Goal: Check status: Check status

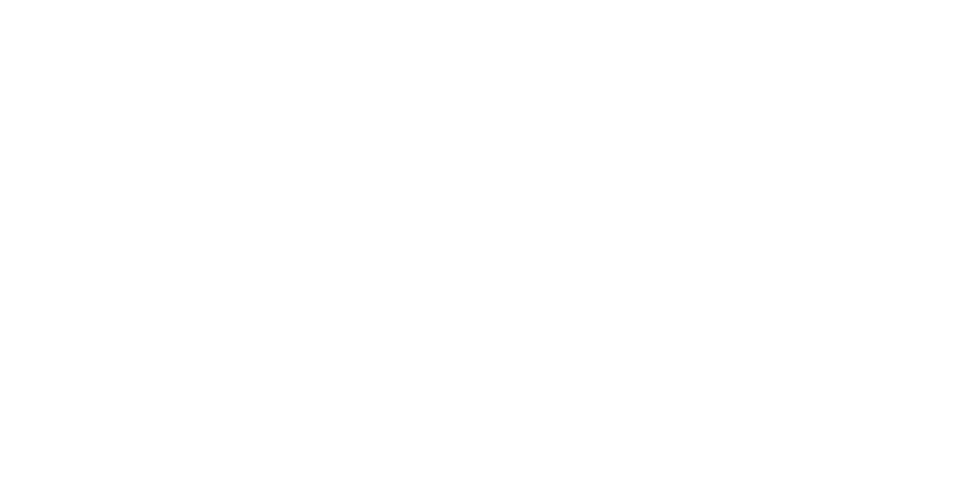
click at [544, 0] on html at bounding box center [490, 0] width 980 height 0
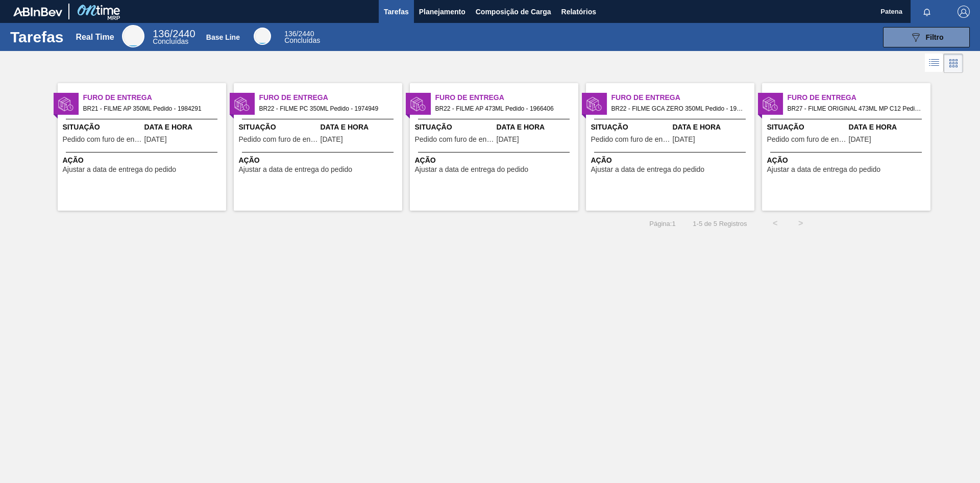
click at [514, 340] on div "Tarefas Real Time 136 / 2440 Concluídas Base Line 136 / 2440 Concluídas 089F7B8…" at bounding box center [490, 230] width 980 height 415
click at [918, 31] on icon "089F7B8B-B2A5-4AFE-B5C0-19BA573D28AC" at bounding box center [916, 37] width 12 height 12
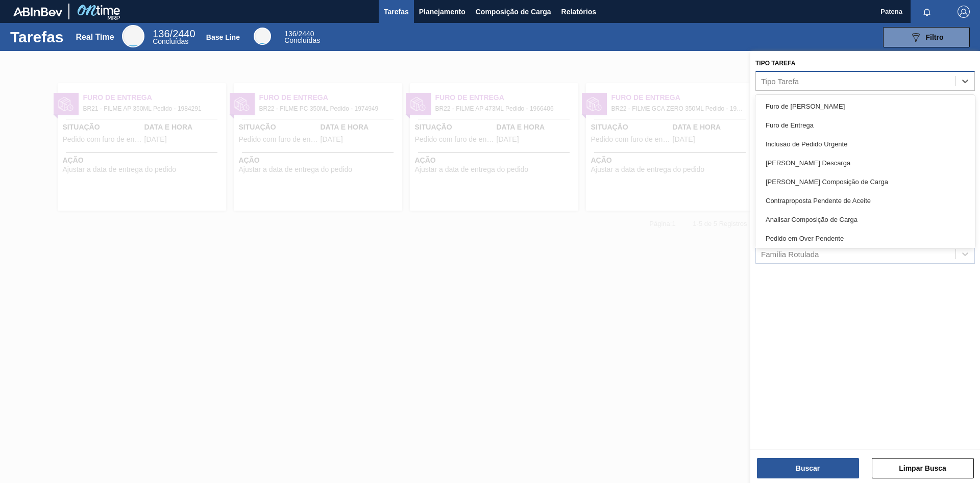
click at [763, 84] on div "Tipo Tarefa" at bounding box center [780, 81] width 38 height 9
click at [424, 19] on button "Planejamento" at bounding box center [442, 11] width 57 height 23
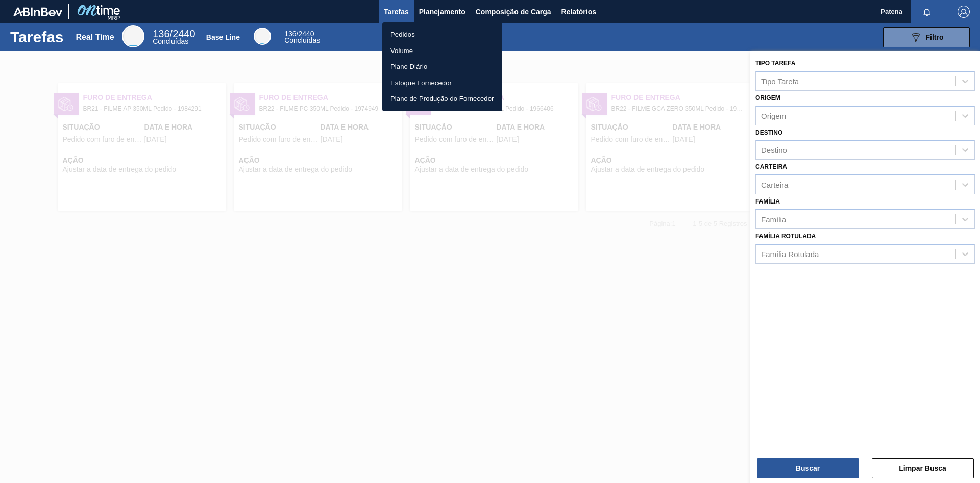
click at [412, 31] on li "Pedidos" at bounding box center [442, 35] width 120 height 16
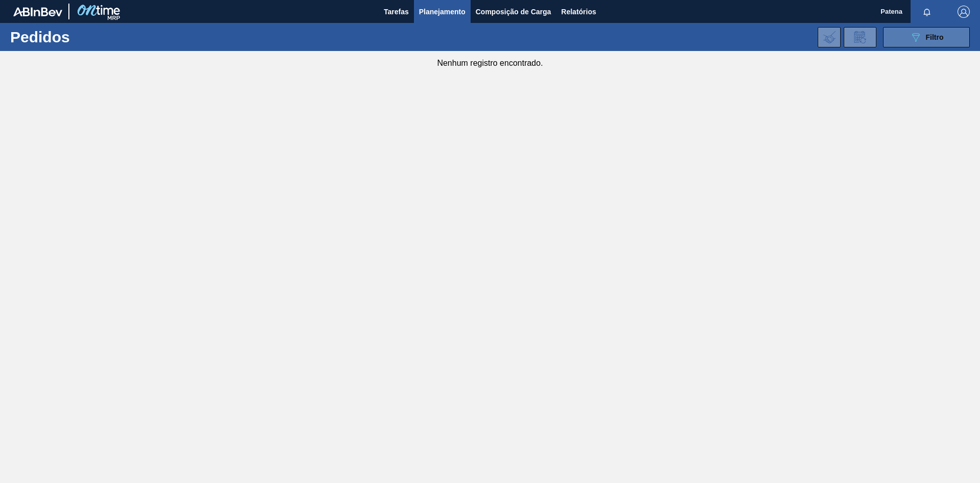
click at [922, 40] on div "089F7B8B-B2A5-4AFE-B5C0-19BA573D28AC Filtro" at bounding box center [927, 37] width 34 height 12
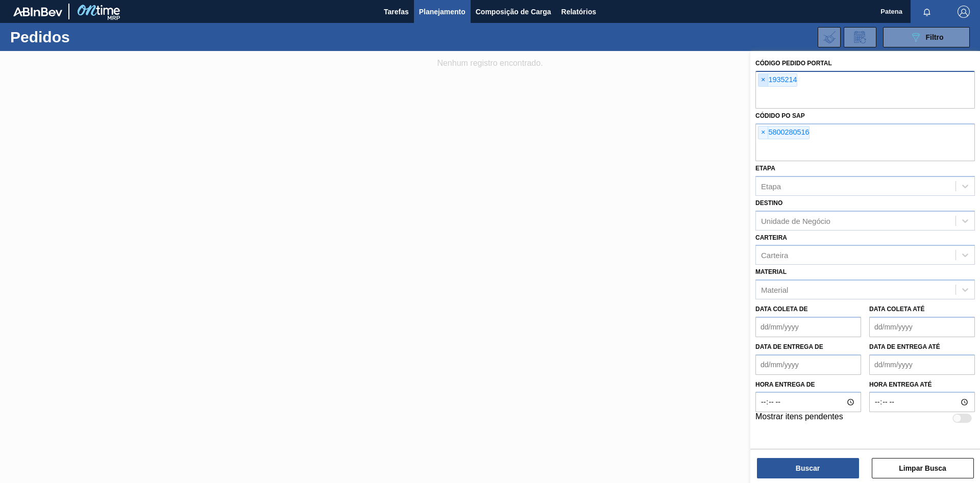
click at [765, 79] on span "×" at bounding box center [764, 80] width 10 height 12
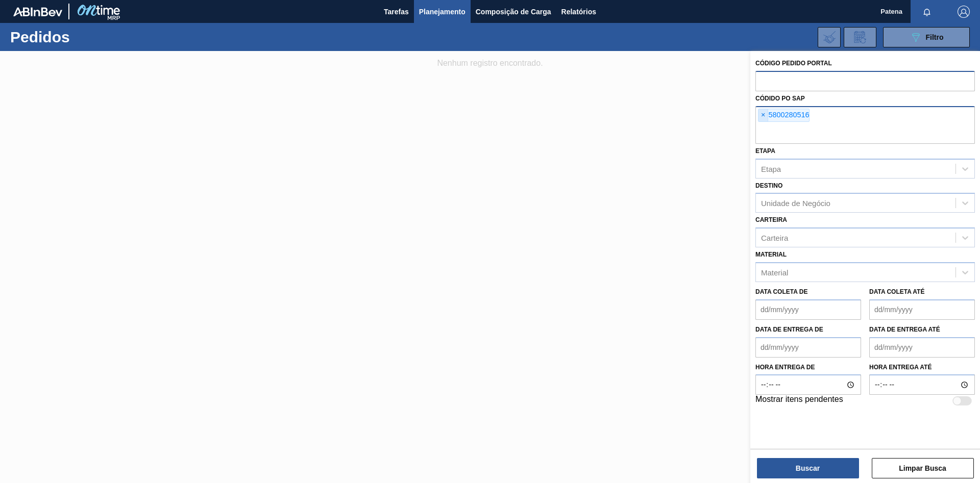
click at [761, 111] on span "×" at bounding box center [764, 115] width 10 height 12
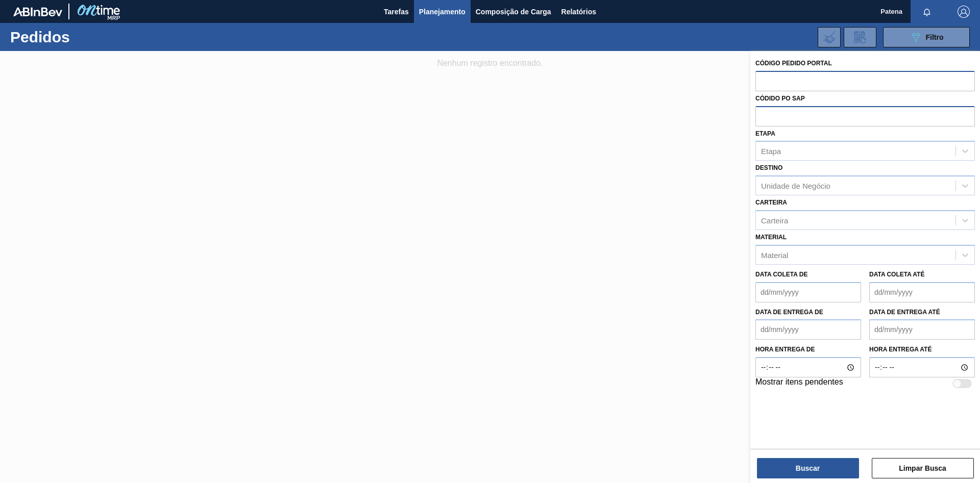
click at [773, 79] on input "text" at bounding box center [866, 80] width 220 height 19
type input "103283"
click at [806, 464] on button "Buscar" at bounding box center [808, 468] width 102 height 20
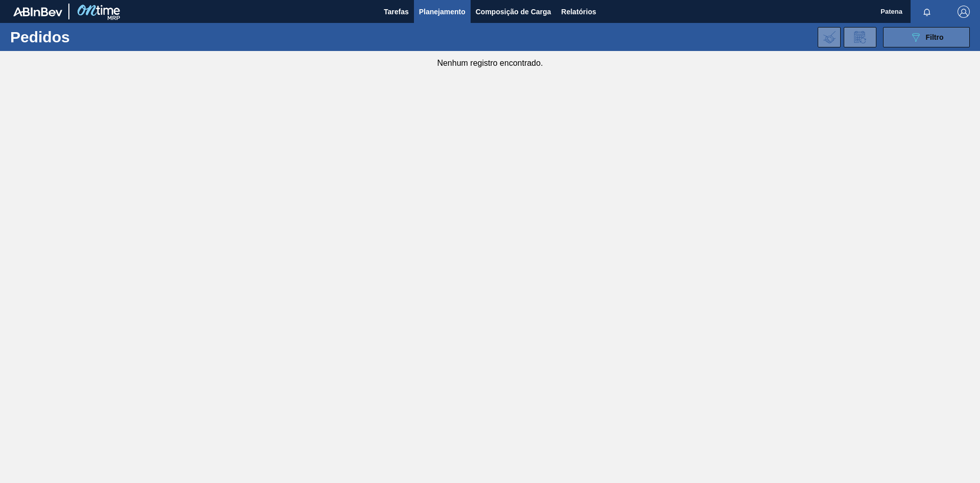
click at [920, 43] on button "089F7B8B-B2A5-4AFE-B5C0-19BA573D28AC Filtro" at bounding box center [926, 37] width 87 height 20
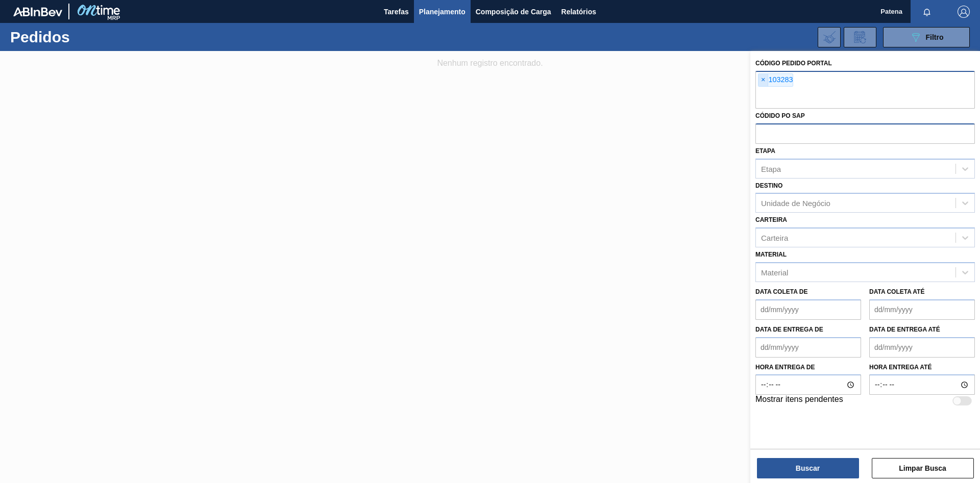
click at [760, 81] on span "×" at bounding box center [764, 80] width 10 height 12
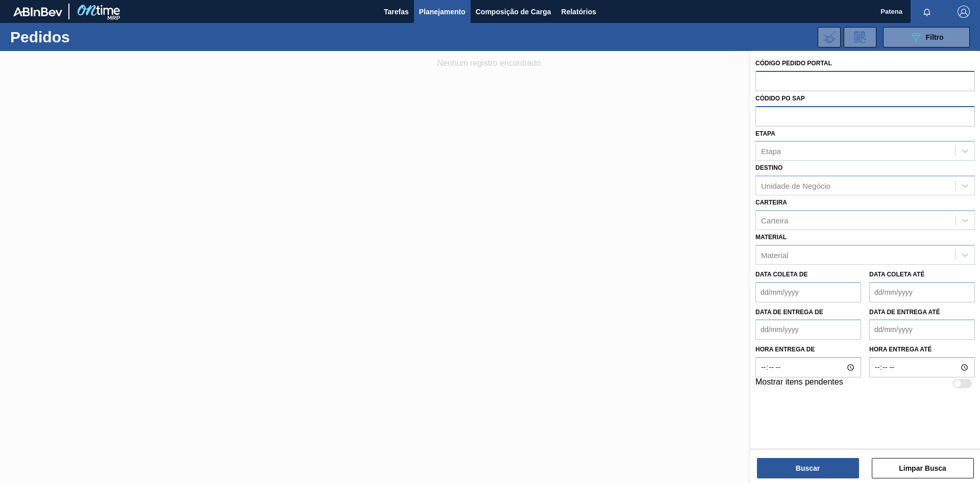
click at [767, 85] on input "text" at bounding box center [866, 80] width 220 height 19
type input "1974949"
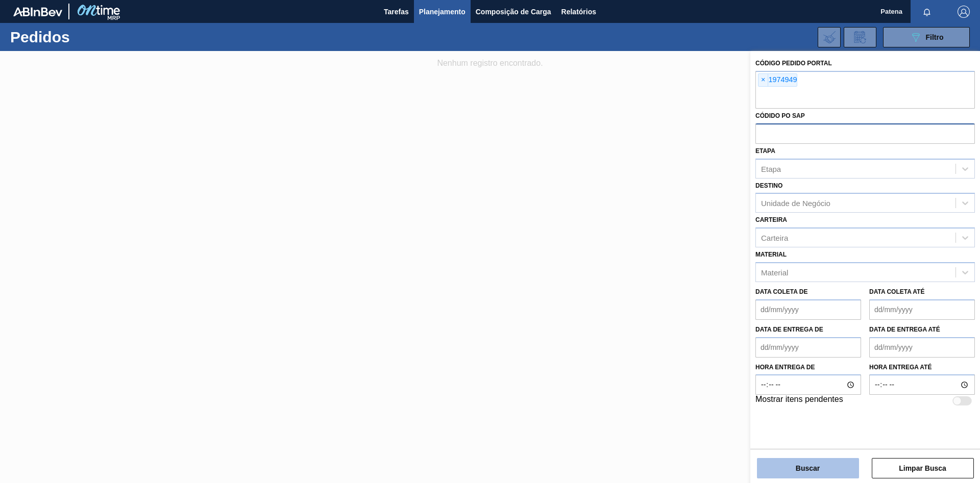
click at [823, 462] on button "Buscar" at bounding box center [808, 468] width 102 height 20
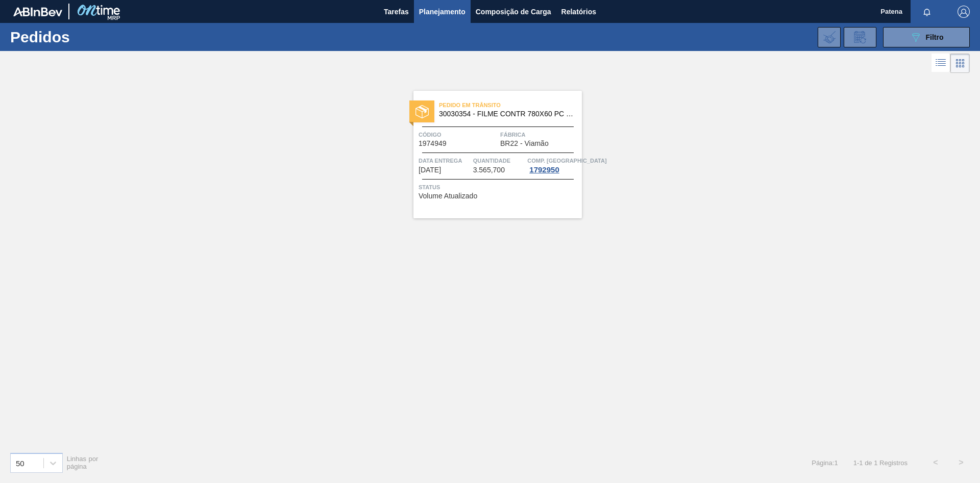
click at [456, 152] on div "Pedido em Trânsito 30030354 - FILME CONTR 780X60 PC LT350 NIV24 Código 1974949 …" at bounding box center [498, 155] width 168 height 128
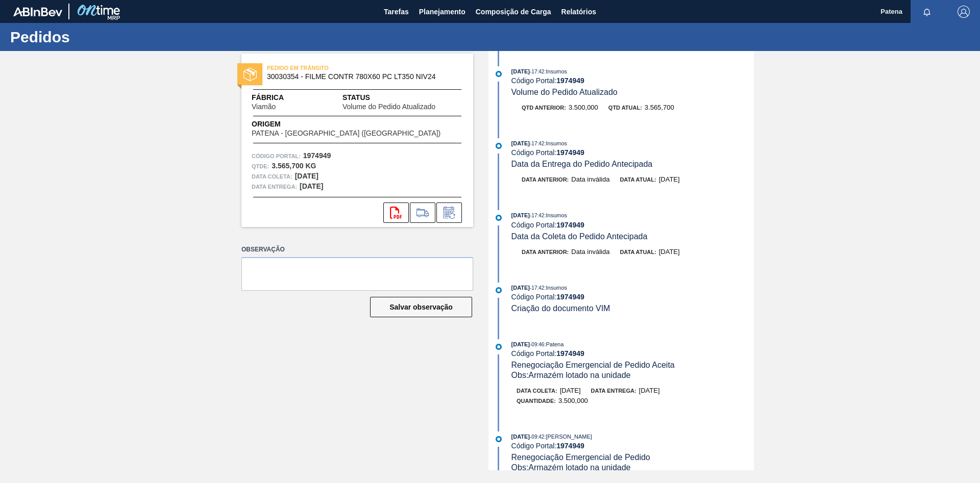
drag, startPoint x: 308, startPoint y: 323, endPoint x: 350, endPoint y: 285, distance: 56.0
click at [309, 321] on div "Observação Salvar observação" at bounding box center [357, 290] width 232 height 94
click at [230, 402] on div "PEDIDO EM TRÂNSITO 30030354 - FILME CONTR 780X60 PC LT350 NIV24 Fábrica Viamão …" at bounding box center [349, 261] width 247 height 420
